Goal: Information Seeking & Learning: Learn about a topic

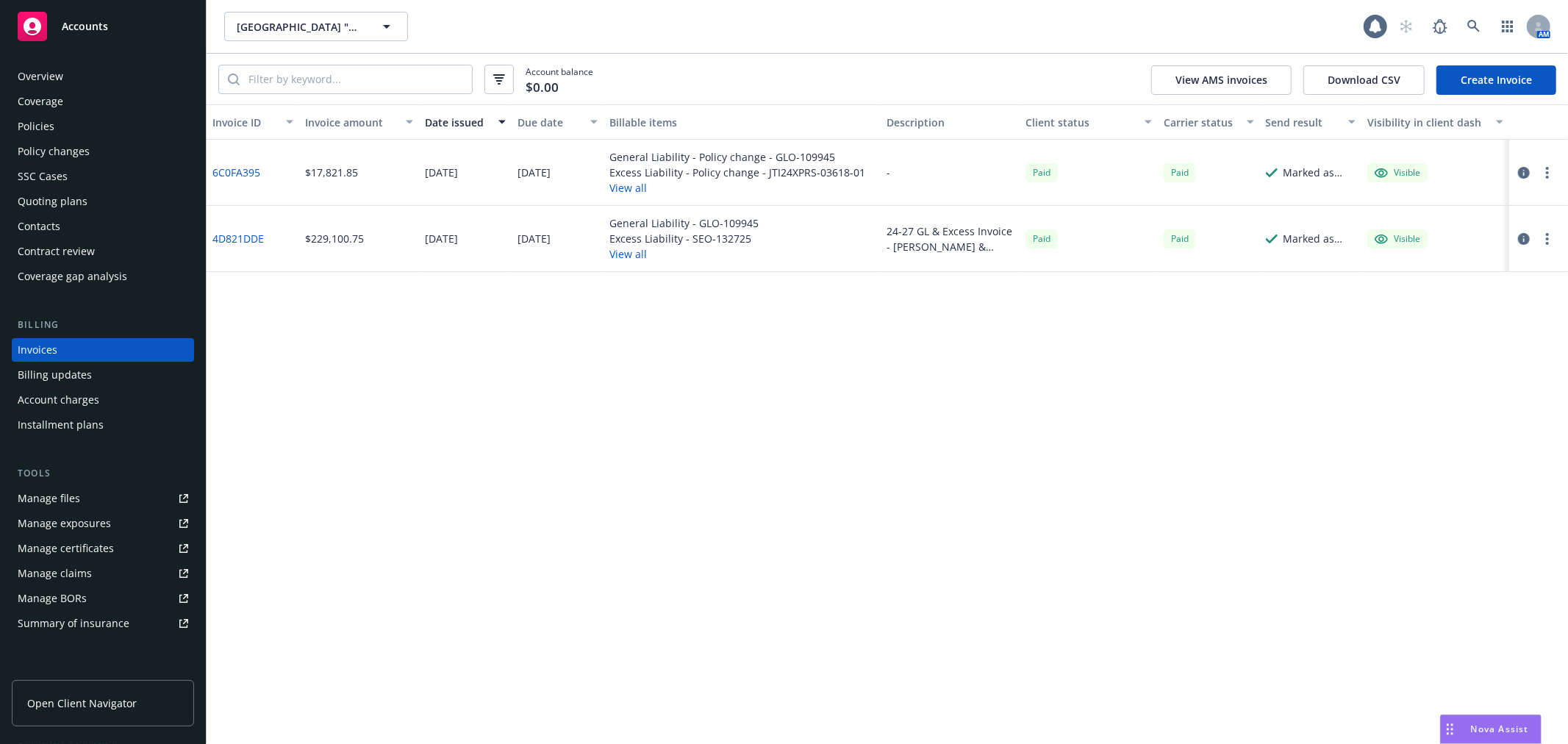
click at [114, 34] on div "Accounts" at bounding box center [103, 27] width 170 height 29
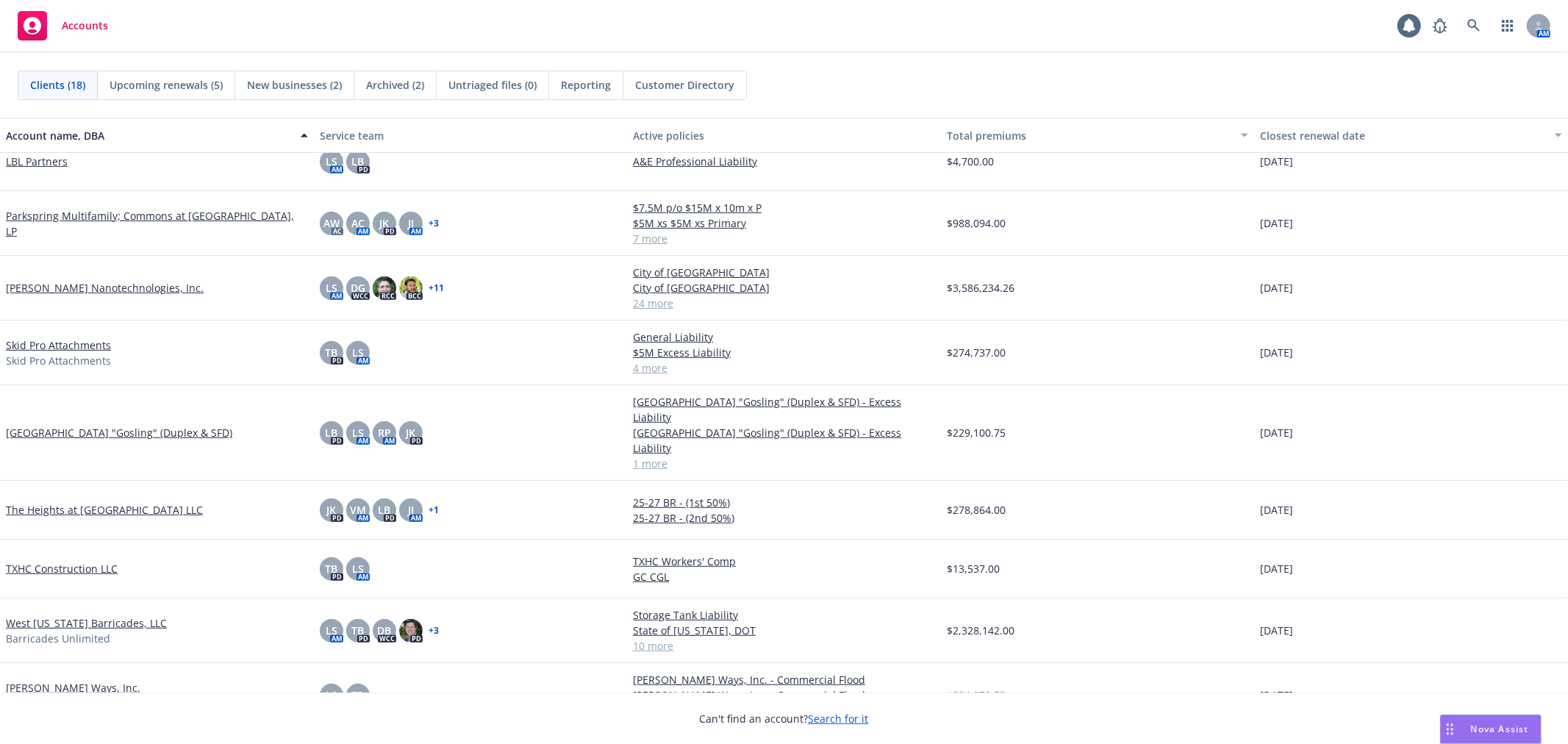
scroll to position [554, 0]
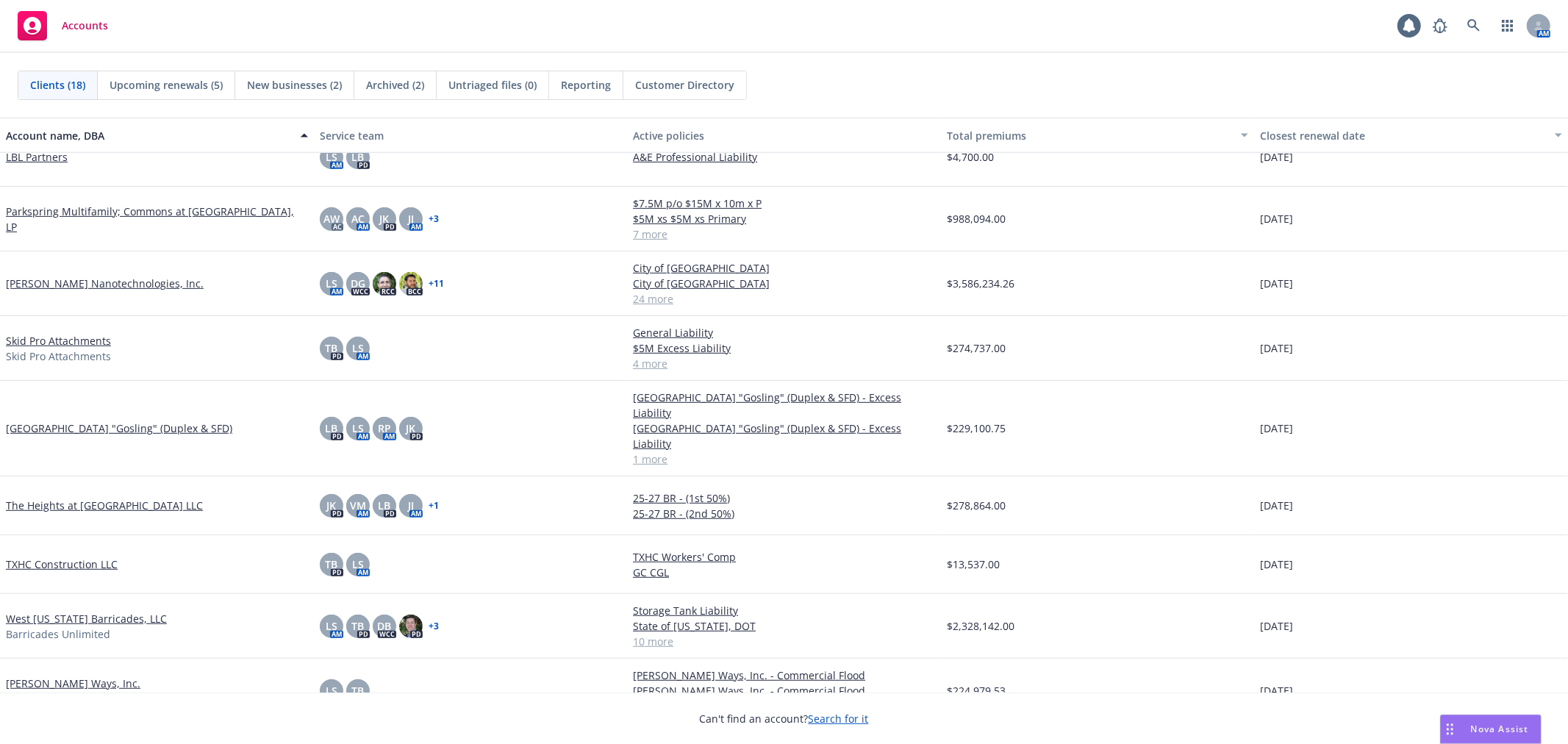
click at [62, 611] on link "West [US_STATE] Barricades, LLC" at bounding box center [86, 618] width 161 height 15
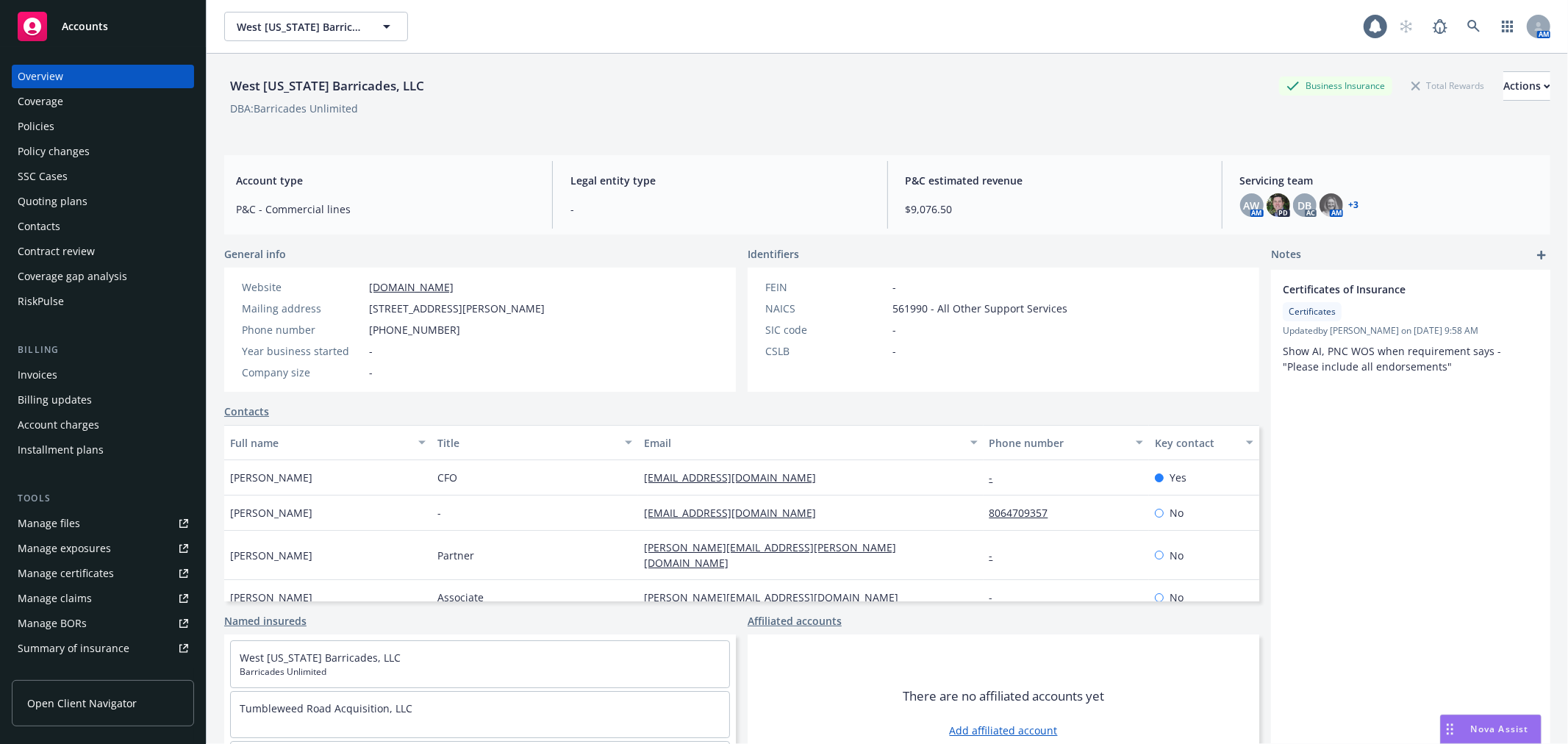
click at [89, 196] on div "Quoting plans" at bounding box center [103, 200] width 170 height 23
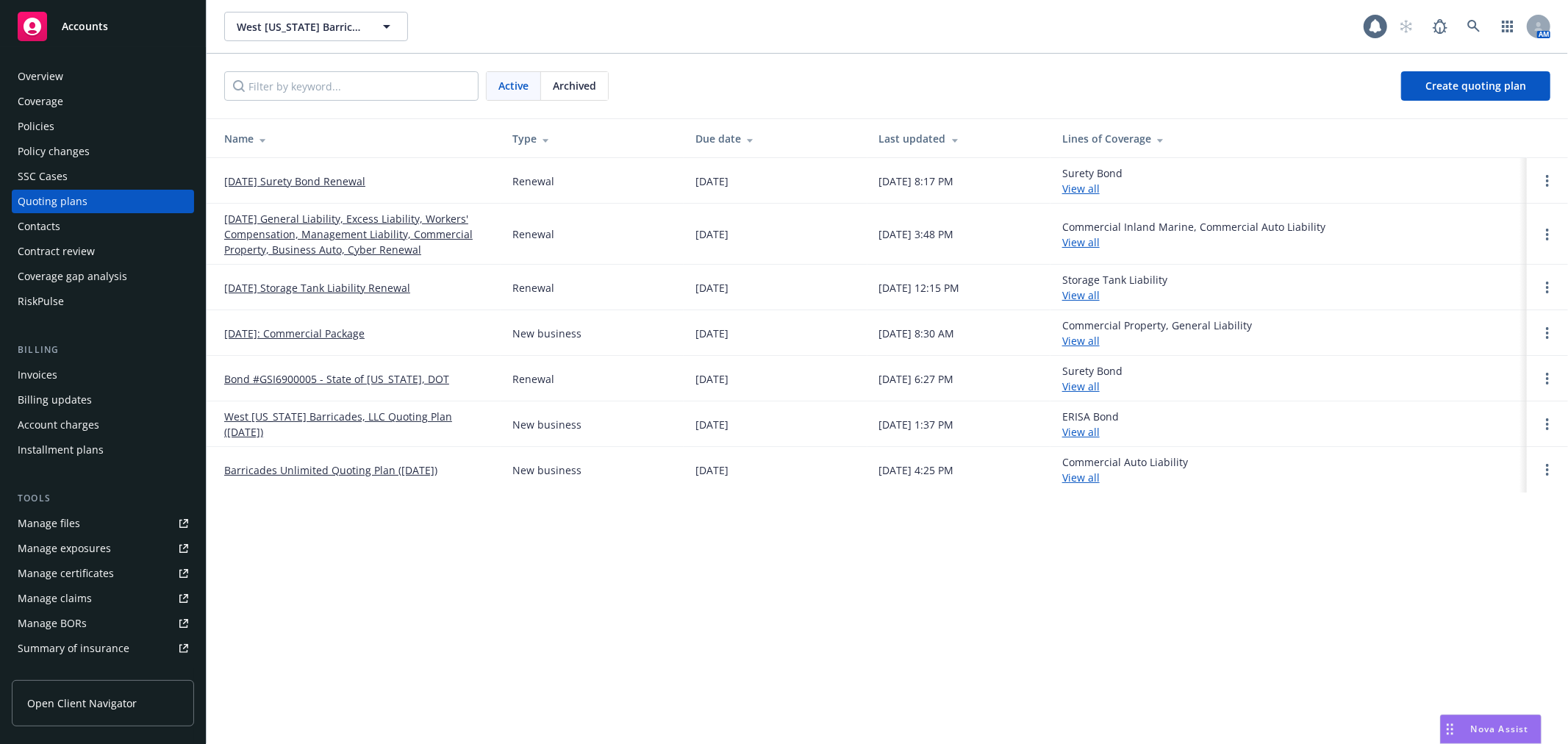
click at [282, 230] on link "[DATE] General Liability, Excess Liability, Workers' Compensation, Management L…" at bounding box center [357, 234] width 265 height 46
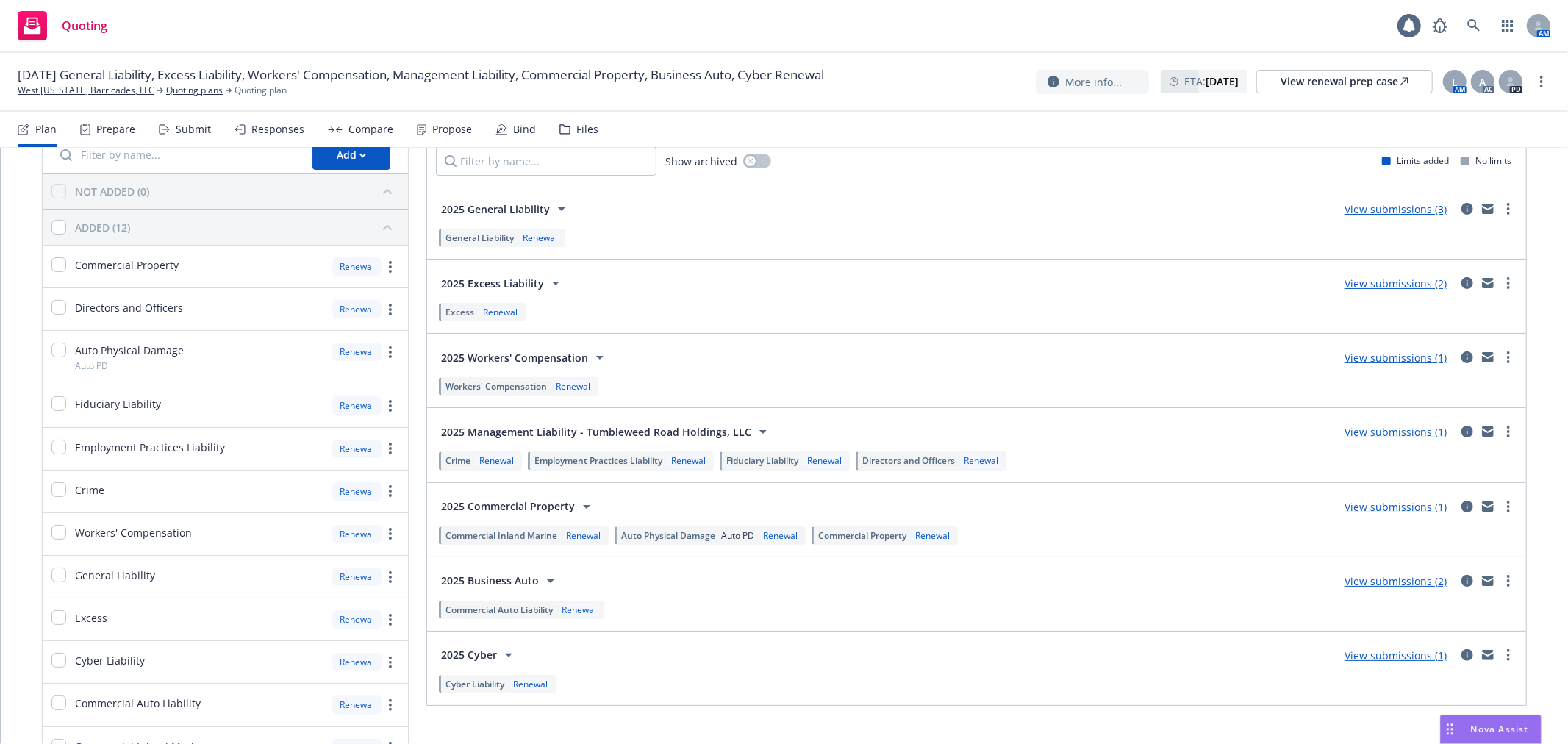
scroll to position [82, 0]
